Goal: Information Seeking & Learning: Learn about a topic

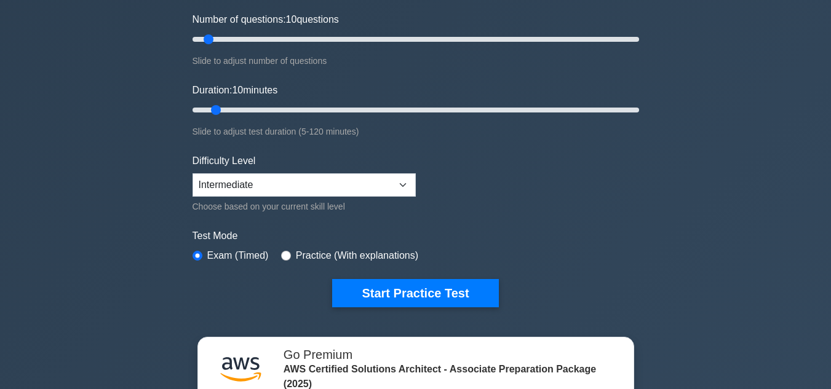
scroll to position [178, 0]
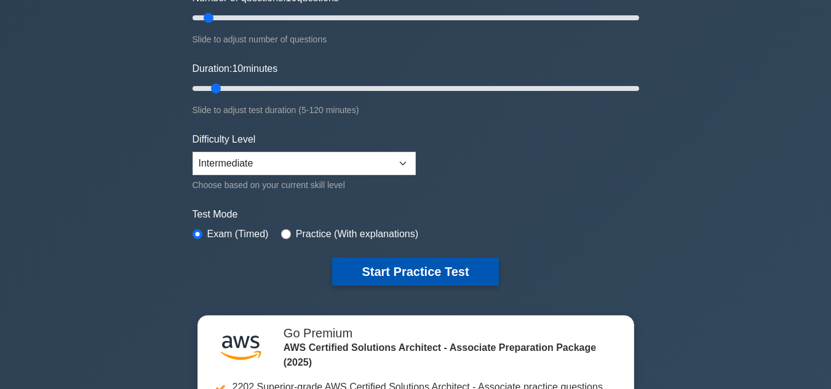
drag, startPoint x: 372, startPoint y: 264, endPoint x: 372, endPoint y: 272, distance: 8.0
click at [372, 272] on button "Start Practice Test" at bounding box center [415, 272] width 166 height 28
click at [401, 268] on button "Start Practice Test" at bounding box center [415, 272] width 166 height 28
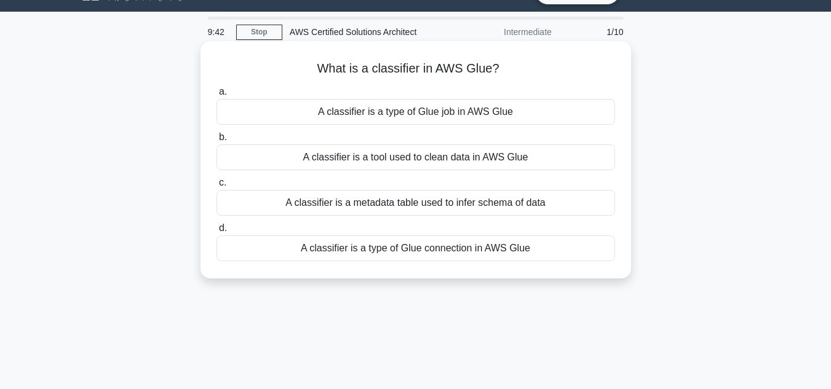
scroll to position [33, 0]
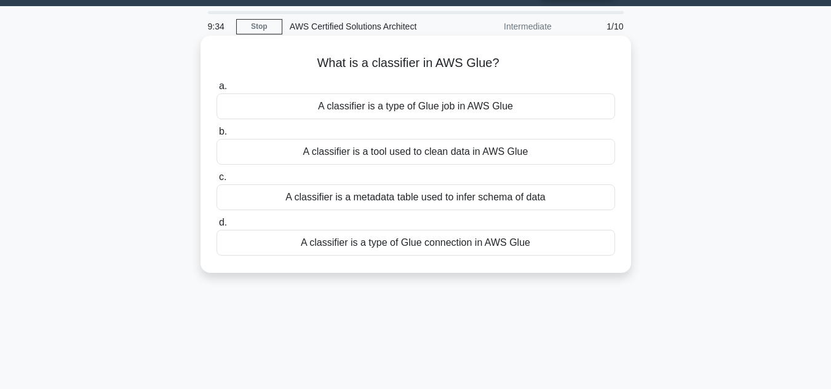
click at [432, 154] on div "A classifier is a tool used to clean data in AWS Glue" at bounding box center [416, 152] width 399 height 26
click at [217, 136] on input "b. A classifier is a tool used to clean data in AWS Glue" at bounding box center [217, 132] width 0 height 8
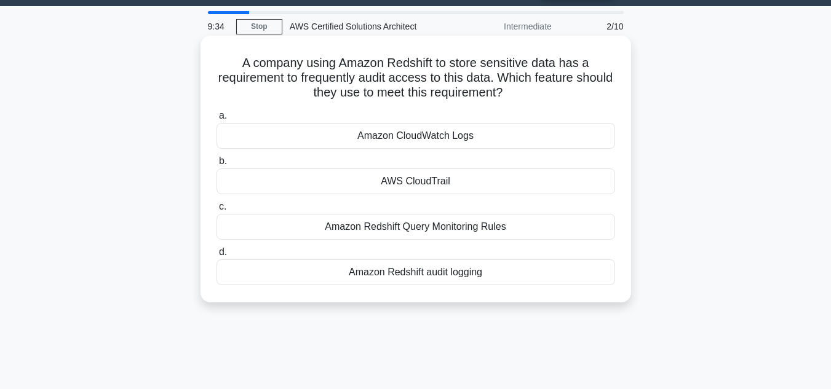
scroll to position [0, 0]
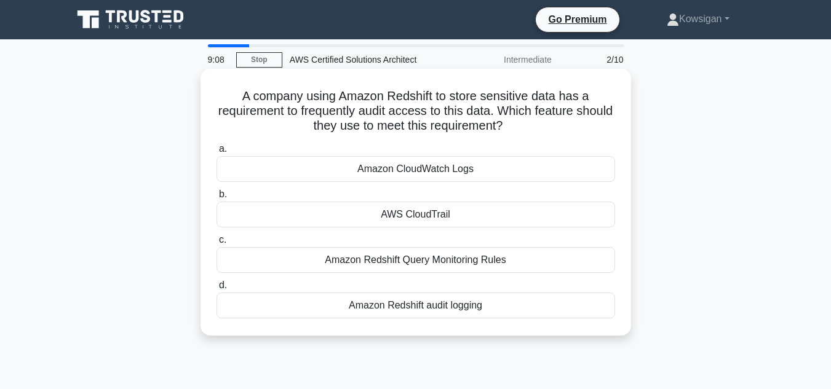
click at [415, 300] on div "Amazon Redshift audit logging" at bounding box center [416, 306] width 399 height 26
click at [217, 290] on input "d. Amazon Redshift audit logging" at bounding box center [217, 286] width 0 height 8
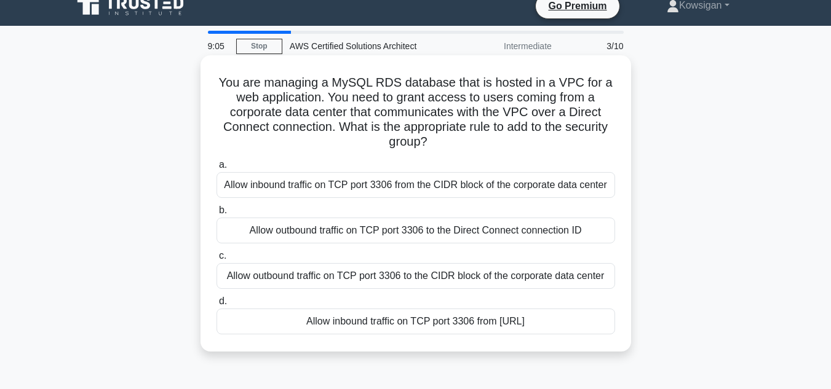
scroll to position [14, 0]
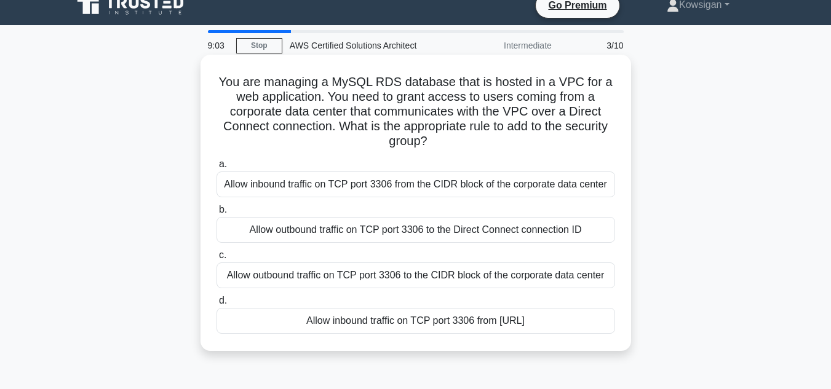
click at [458, 186] on div "Allow inbound traffic on TCP port 3306 from the CIDR block of the corporate dat…" at bounding box center [416, 185] width 399 height 26
click at [217, 169] on input "a. Allow inbound traffic on TCP port 3306 from the CIDR block of the corporate …" at bounding box center [217, 165] width 0 height 8
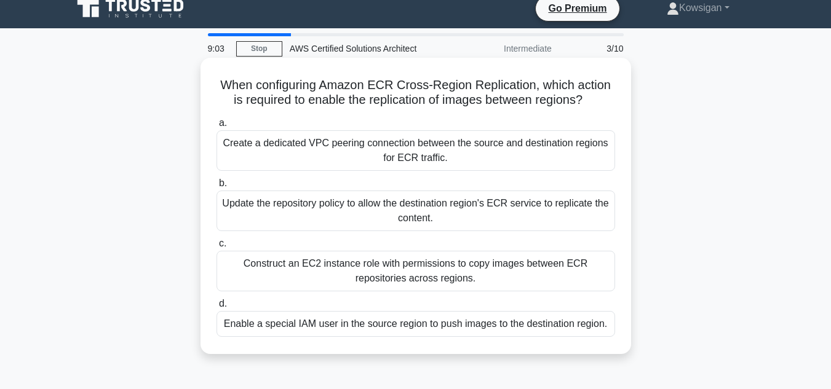
scroll to position [0, 0]
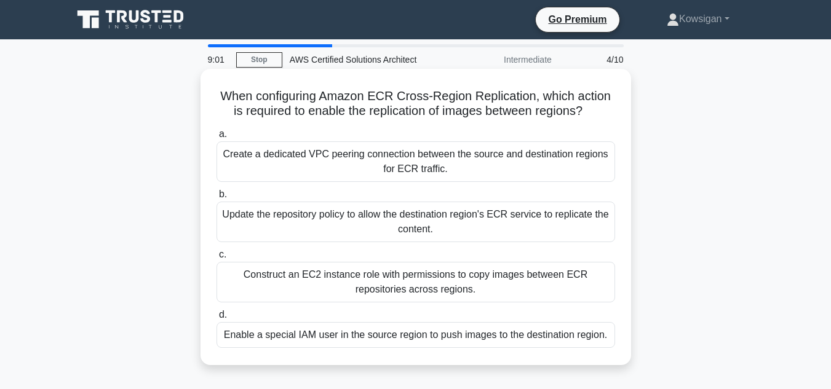
click at [441, 224] on div "Update the repository policy to allow the destination region's ECR service to r…" at bounding box center [416, 222] width 399 height 41
click at [217, 199] on input "b. Update the repository policy to allow the destination region's ECR service t…" at bounding box center [217, 195] width 0 height 8
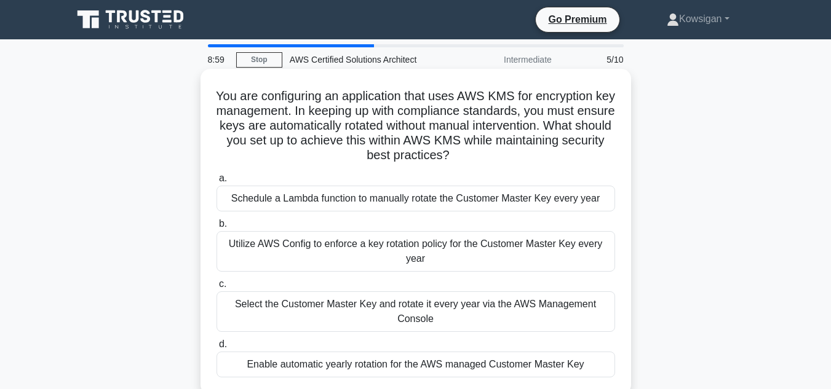
click at [428, 253] on div "Utilize AWS Config to enforce a key rotation policy for the Customer Master Key…" at bounding box center [416, 251] width 399 height 41
click at [217, 228] on input "b. Utilize AWS Config to enforce a key rotation policy for the Customer Master …" at bounding box center [217, 224] width 0 height 8
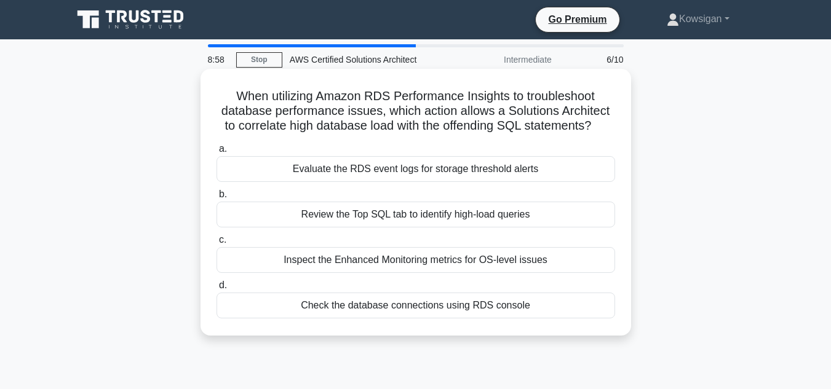
click at [435, 223] on div "Review the Top SQL tab to identify high-load queries" at bounding box center [416, 215] width 399 height 26
click at [217, 199] on input "b. Review the Top SQL tab to identify high-load queries" at bounding box center [217, 195] width 0 height 8
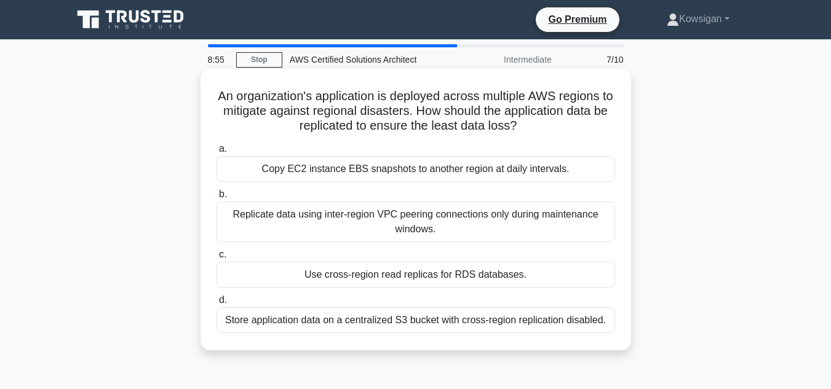
click at [428, 274] on div "Use cross-region read replicas for RDS databases." at bounding box center [416, 275] width 399 height 26
click at [217, 259] on input "c. Use cross-region read replicas for RDS databases." at bounding box center [217, 255] width 0 height 8
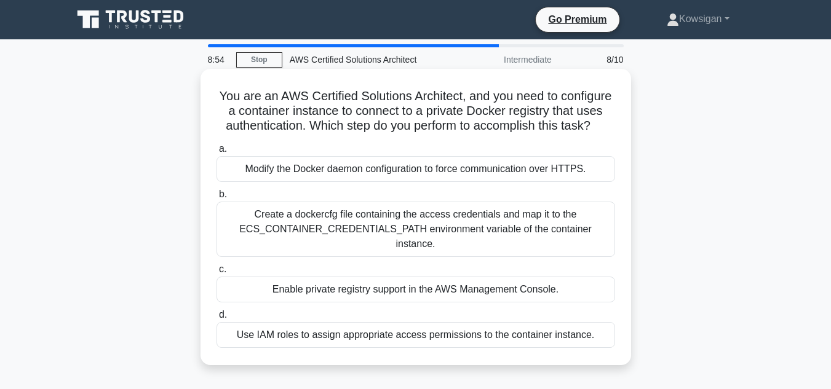
click at [450, 182] on div "Modify the Docker daemon configuration to force communication over HTTPS." at bounding box center [416, 169] width 399 height 26
click at [217, 153] on input "a. Modify the Docker daemon configuration to force communication over HTTPS." at bounding box center [217, 149] width 0 height 8
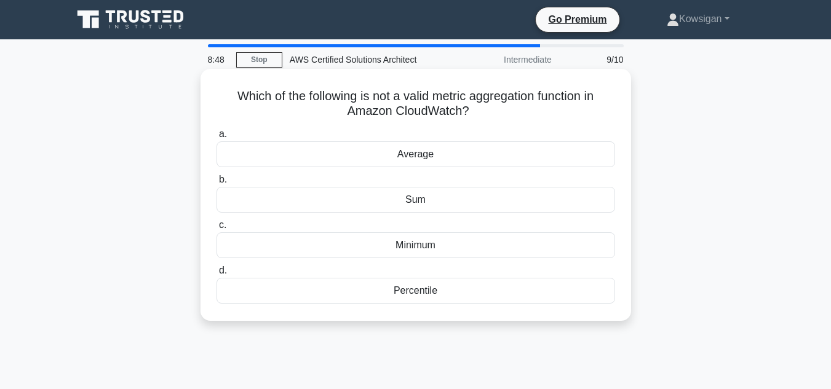
click at [414, 248] on div "Minimum" at bounding box center [416, 246] width 399 height 26
click at [217, 229] on input "c. Minimum" at bounding box center [217, 225] width 0 height 8
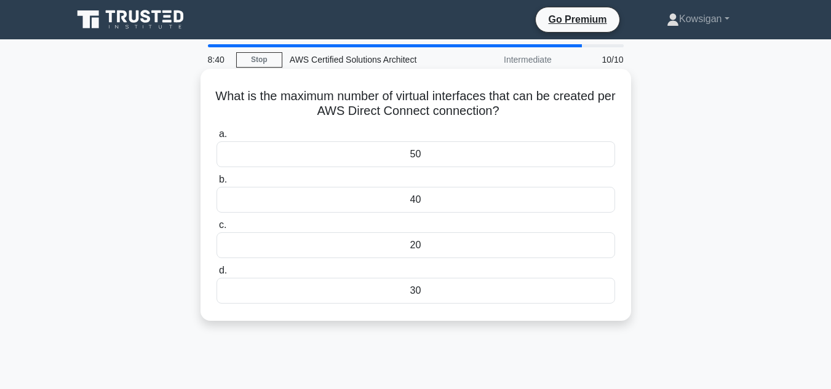
click at [417, 156] on div "50" at bounding box center [416, 155] width 399 height 26
click at [217, 138] on input "a. 50" at bounding box center [217, 134] width 0 height 8
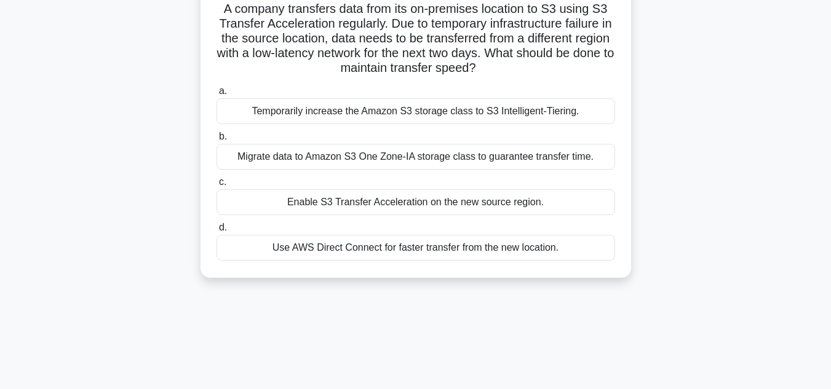
scroll to position [88, 0]
click at [319, 256] on div "Use AWS Direct Connect for faster transfer from the new location." at bounding box center [416, 247] width 399 height 26
click at [217, 231] on input "d. Use AWS Direct Connect for faster transfer from the new location." at bounding box center [217, 227] width 0 height 8
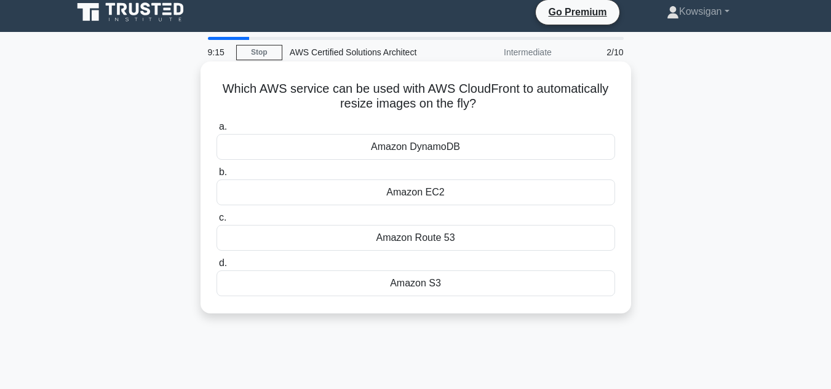
scroll to position [0, 0]
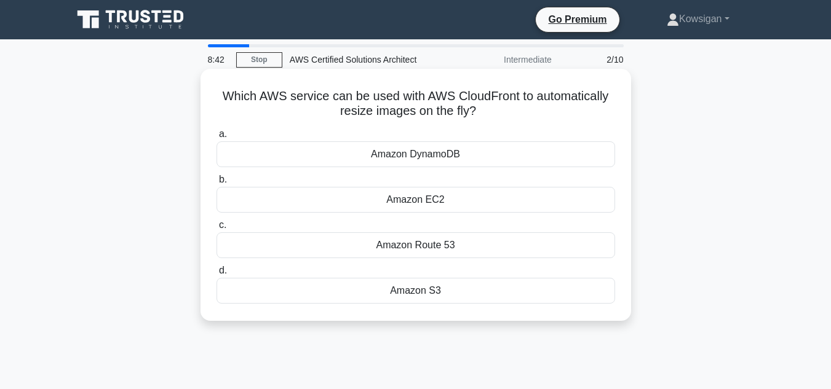
click at [428, 293] on div "Amazon S3" at bounding box center [416, 291] width 399 height 26
click at [217, 275] on input "d. Amazon S3" at bounding box center [217, 271] width 0 height 8
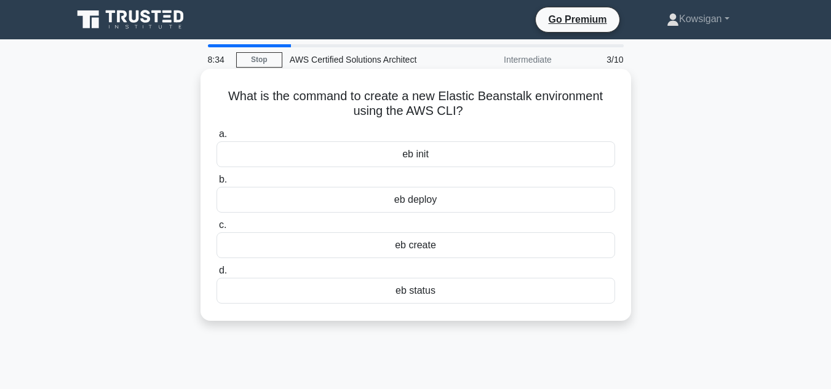
click at [417, 249] on div "eb create" at bounding box center [416, 246] width 399 height 26
click at [217, 229] on input "c. eb create" at bounding box center [217, 225] width 0 height 8
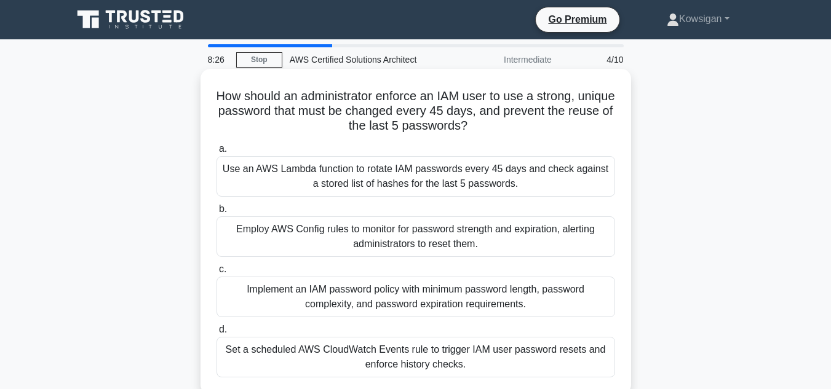
click at [413, 284] on div "Implement an IAM password policy with minimum password length, password complex…" at bounding box center [416, 297] width 399 height 41
click at [217, 274] on input "c. Implement an IAM password policy with minimum password length, password comp…" at bounding box center [217, 270] width 0 height 8
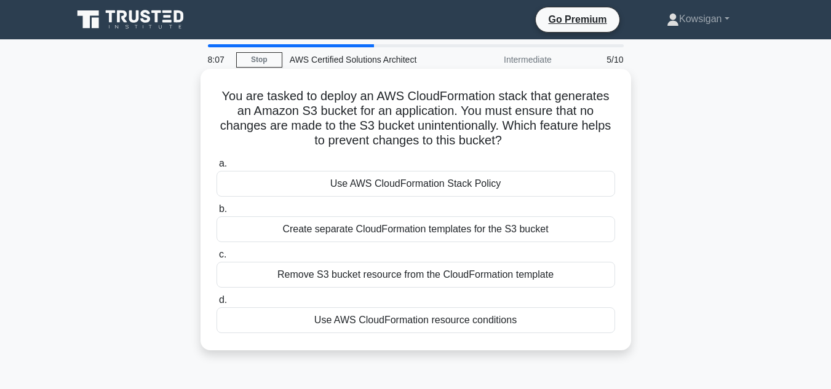
click at [421, 223] on div "Create separate CloudFormation templates for the S3 bucket" at bounding box center [416, 230] width 399 height 26
click at [217, 213] on input "b. Create separate CloudFormation templates for the S3 bucket" at bounding box center [217, 209] width 0 height 8
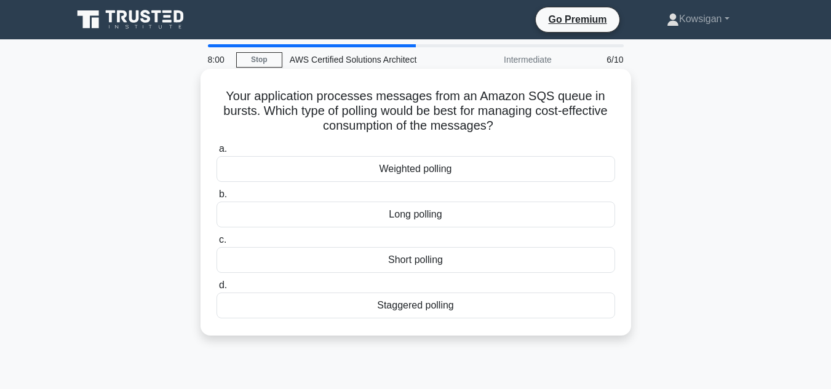
click at [431, 177] on div "Weighted polling" at bounding box center [416, 169] width 399 height 26
click at [217, 153] on input "a. Weighted polling" at bounding box center [217, 149] width 0 height 8
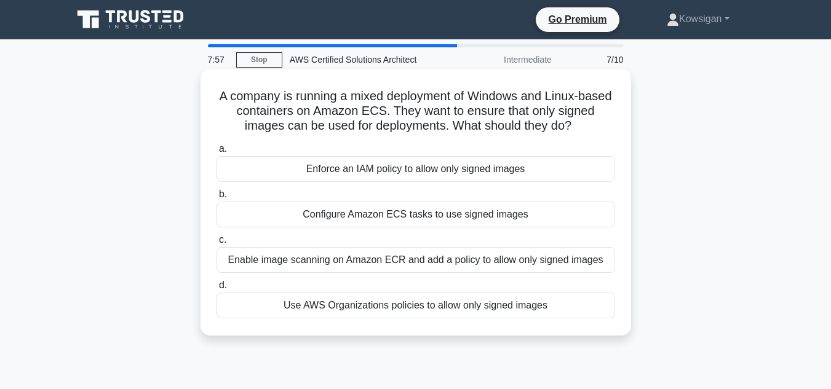
click at [471, 263] on div "Enable image scanning on Amazon ECR and add a policy to allow only signed images" at bounding box center [416, 260] width 399 height 26
click at [217, 244] on input "c. Enable image scanning on Amazon ECR and add a policy to allow only signed im…" at bounding box center [217, 240] width 0 height 8
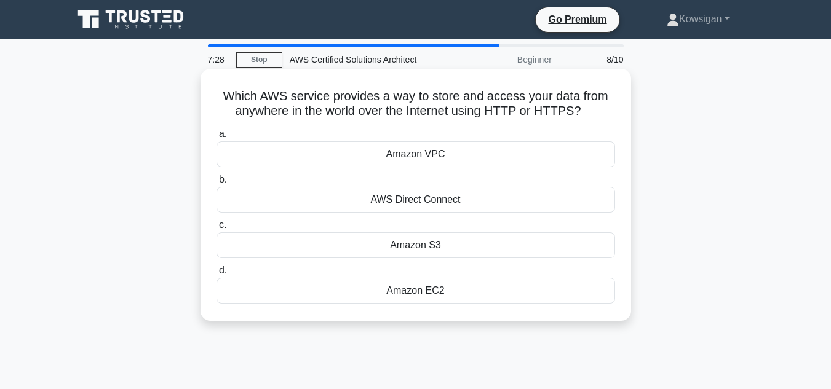
click at [439, 292] on div "Amazon EC2" at bounding box center [416, 291] width 399 height 26
click at [217, 275] on input "d. Amazon EC2" at bounding box center [217, 271] width 0 height 8
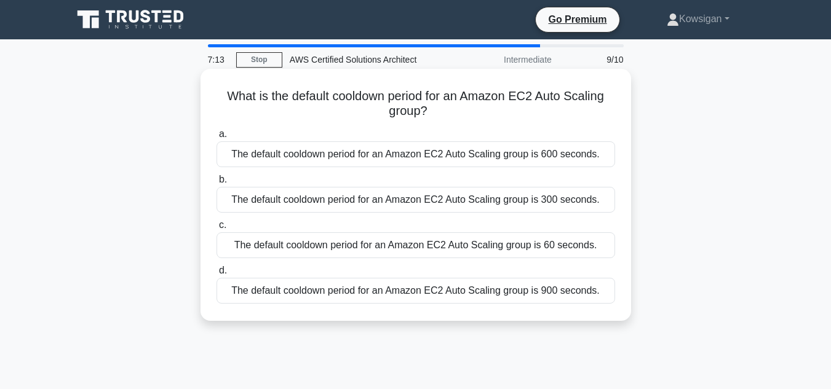
click at [470, 152] on div "The default cooldown period for an Amazon EC2 Auto Scaling group is 600 seconds." at bounding box center [416, 155] width 399 height 26
click at [217, 138] on input "a. The default cooldown period for an Amazon EC2 Auto Scaling group is 600 seco…" at bounding box center [217, 134] width 0 height 8
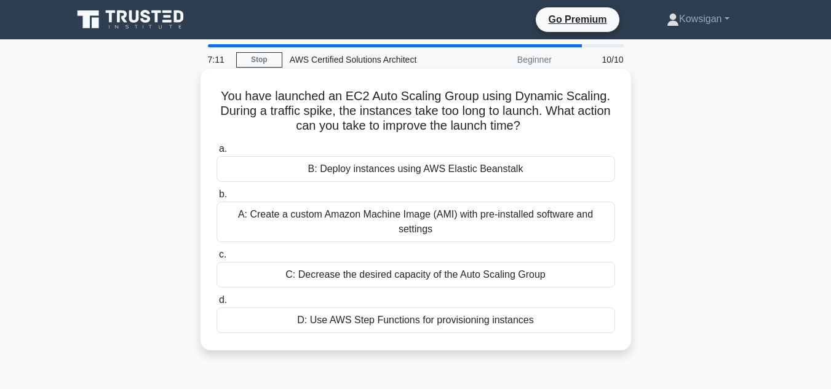
click at [425, 215] on div "A: Create a custom Amazon Machine Image (AMI) with pre-installed software and s…" at bounding box center [416, 222] width 399 height 41
click at [217, 199] on input "b. A: Create a custom Amazon Machine Image (AMI) with pre-installed software an…" at bounding box center [217, 195] width 0 height 8
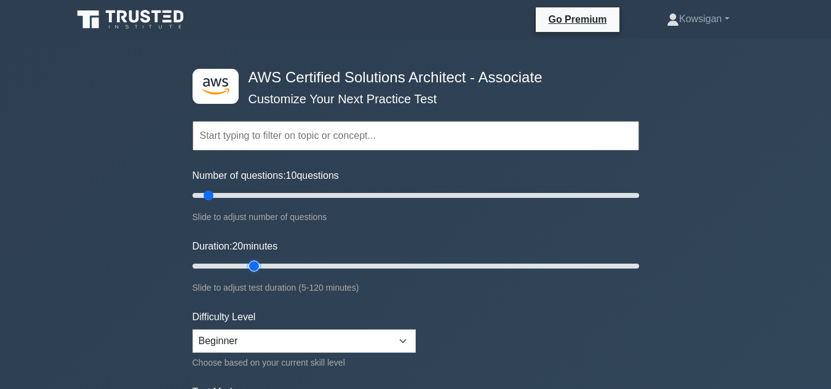
type input "20"
click at [247, 266] on input "Duration: 20 minutes" at bounding box center [416, 266] width 447 height 15
